Goal: Navigation & Orientation: Understand site structure

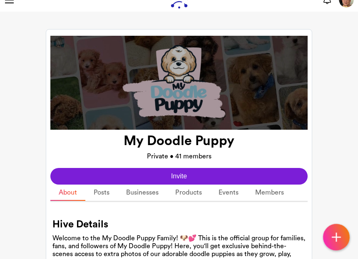
scroll to position [12, 0]
click at [105, 192] on link "Posts" at bounding box center [101, 193] width 32 height 16
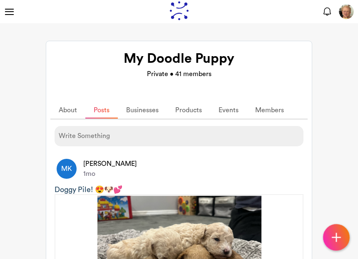
click at [69, 109] on link "About" at bounding box center [67, 110] width 35 height 16
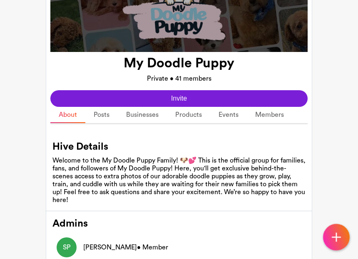
scroll to position [98, 0]
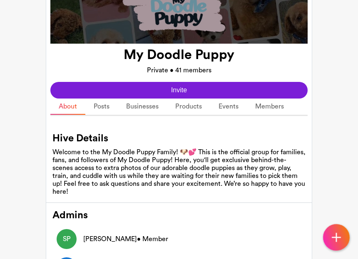
click at [268, 107] on link "Members" at bounding box center [269, 107] width 45 height 16
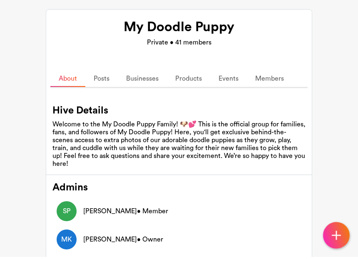
scroll to position [18, 0]
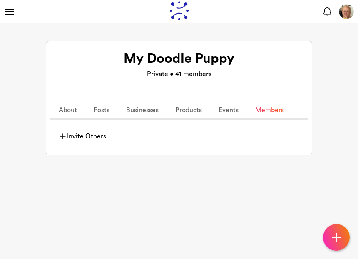
click at [227, 111] on link "Events" at bounding box center [228, 110] width 37 height 16
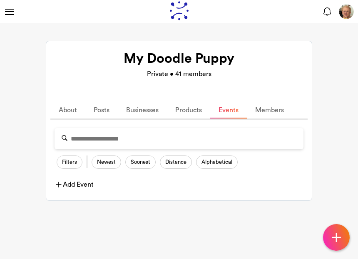
click at [191, 110] on link "Products" at bounding box center [188, 110] width 43 height 16
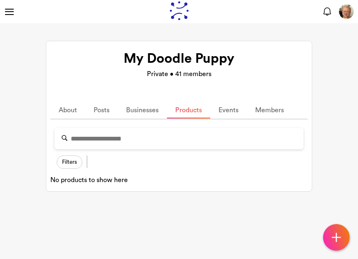
click at [148, 109] on link "Businesses" at bounding box center [142, 110] width 49 height 16
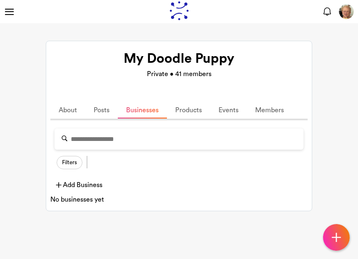
click at [98, 111] on link "Posts" at bounding box center [101, 110] width 32 height 16
